Goal: Information Seeking & Learning: Understand process/instructions

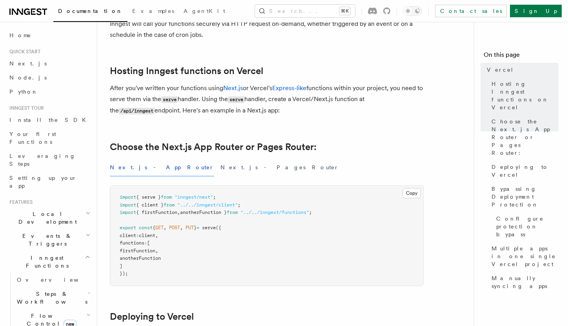
scroll to position [103, 0]
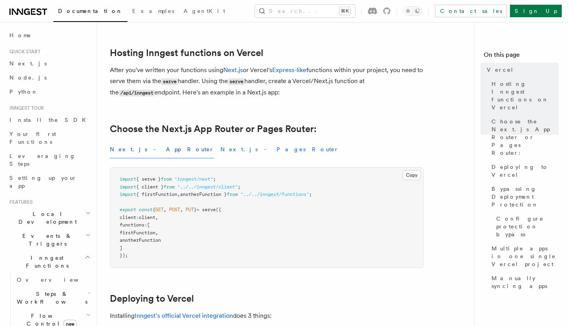
click at [220, 155] on button "Next.js - Pages Router" at bounding box center [279, 150] width 118 height 18
click at [255, 146] on div "Next.js - App Router Next.js - Pages Router" at bounding box center [267, 150] width 314 height 18
click at [131, 145] on button "Next.js - App Router" at bounding box center [162, 150] width 104 height 18
click at [220, 149] on button "Next.js - Pages Router" at bounding box center [279, 150] width 118 height 18
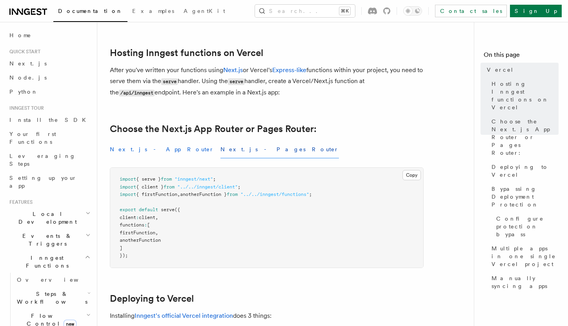
click at [132, 144] on button "Next.js - App Router" at bounding box center [162, 150] width 104 height 18
click at [282, 143] on div "Next.js - App Router Next.js - Pages Router" at bounding box center [267, 150] width 314 height 18
